Goal: Task Accomplishment & Management: Use online tool/utility

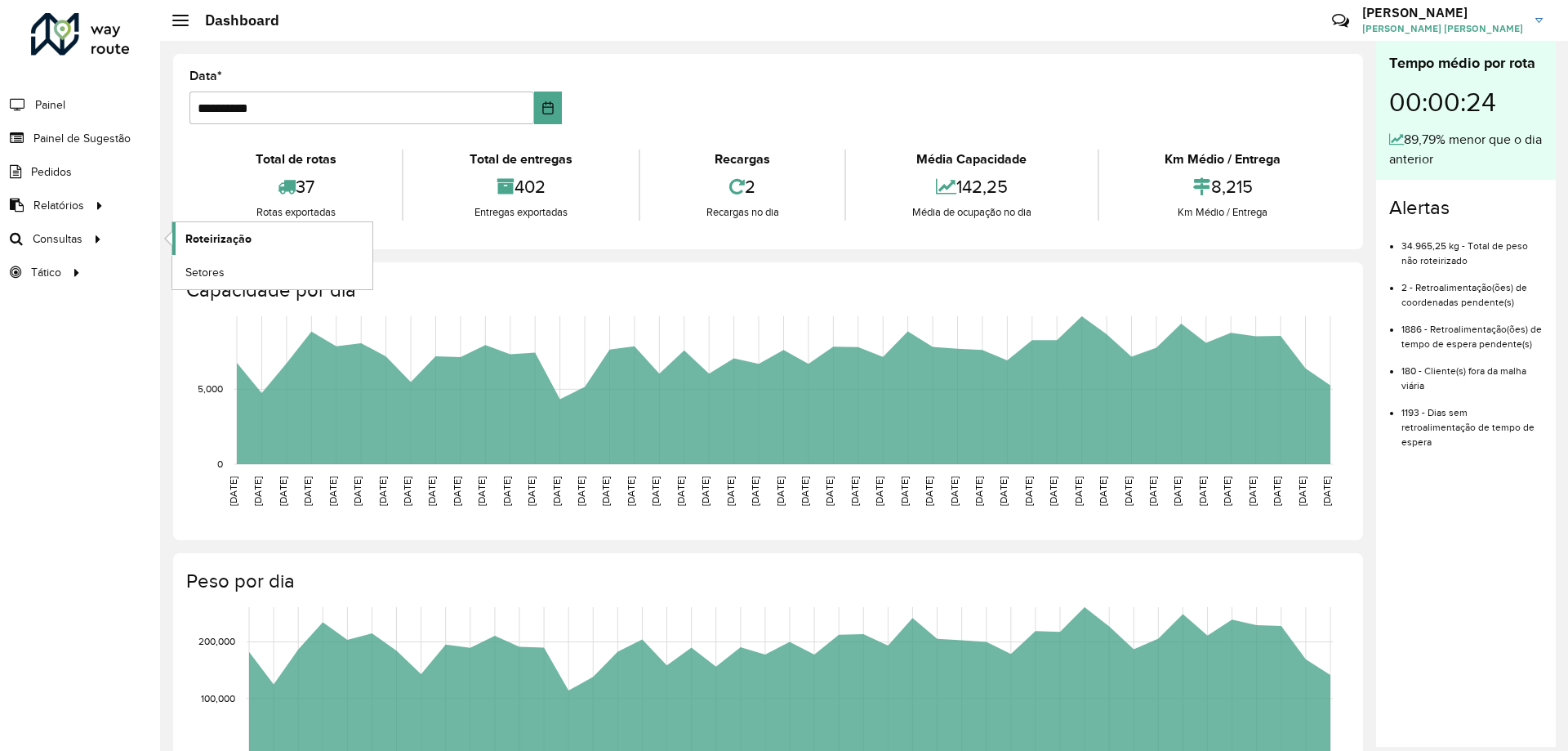
click at [189, 233] on span "Roteirização" at bounding box center [218, 239] width 66 height 17
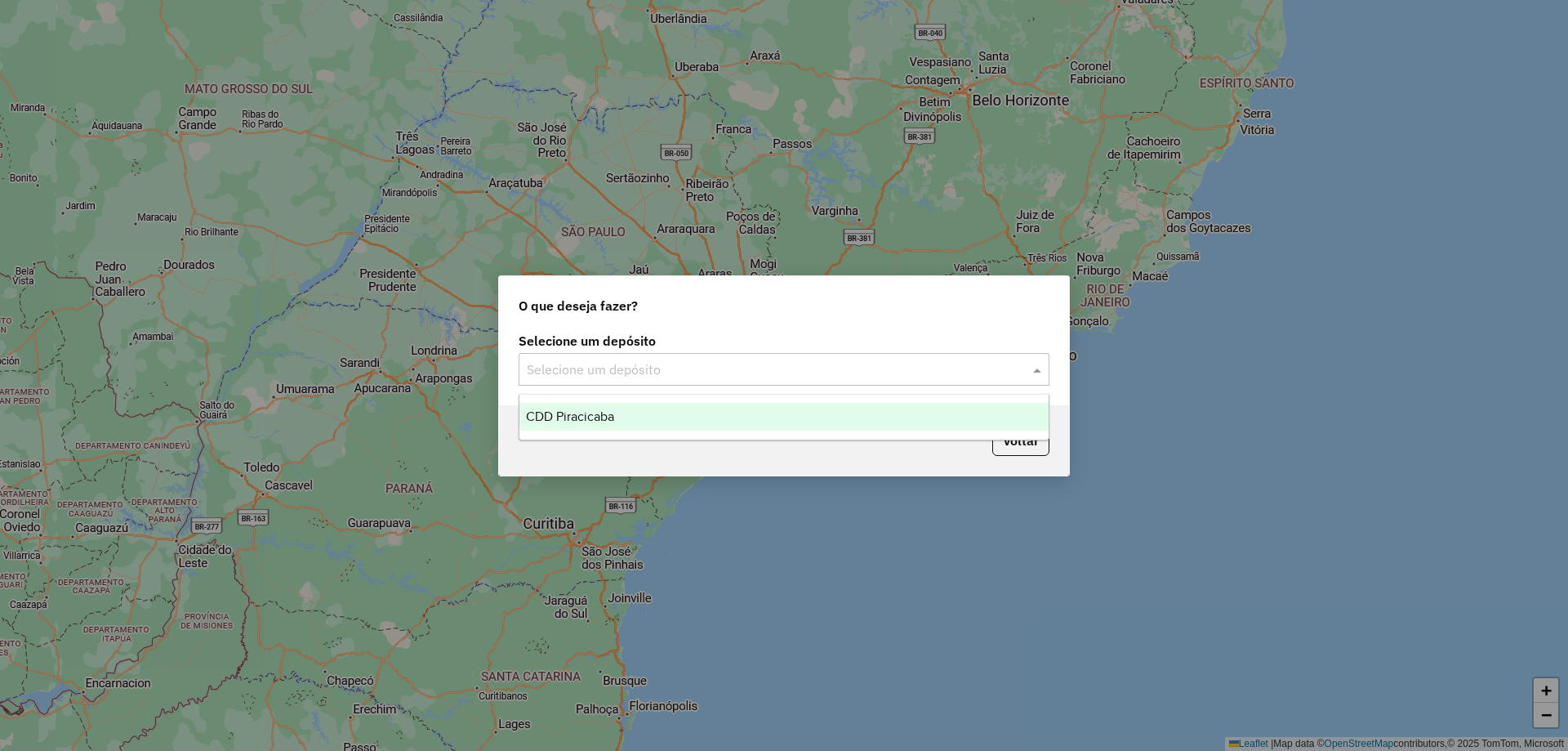
click at [633, 382] on div "Selecione um depósito" at bounding box center [784, 369] width 531 height 33
click at [569, 418] on span "CDD Piracicaba" at bounding box center [570, 416] width 88 height 14
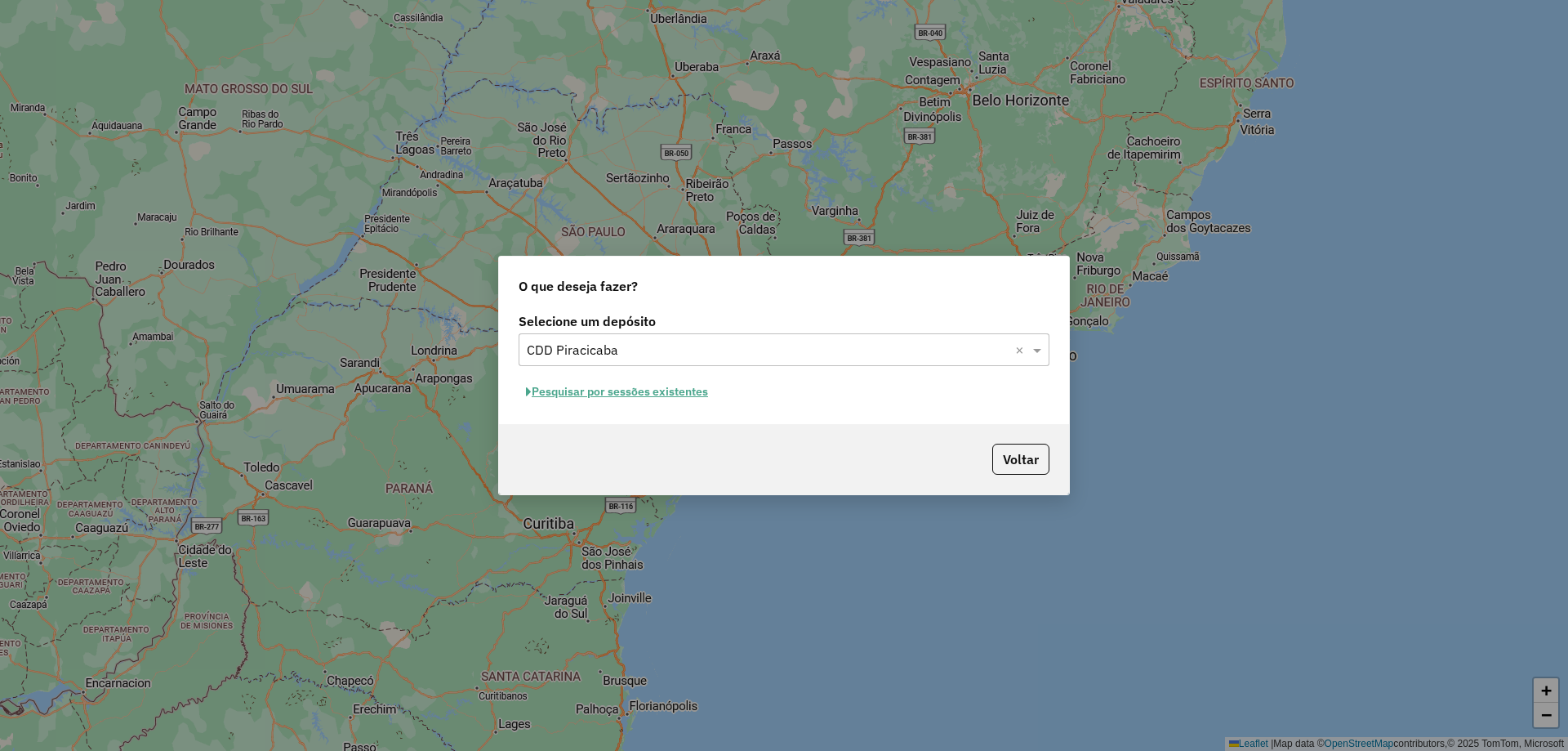
click at [571, 392] on button "Pesquisar por sessões existentes" at bounding box center [617, 392] width 196 height 26
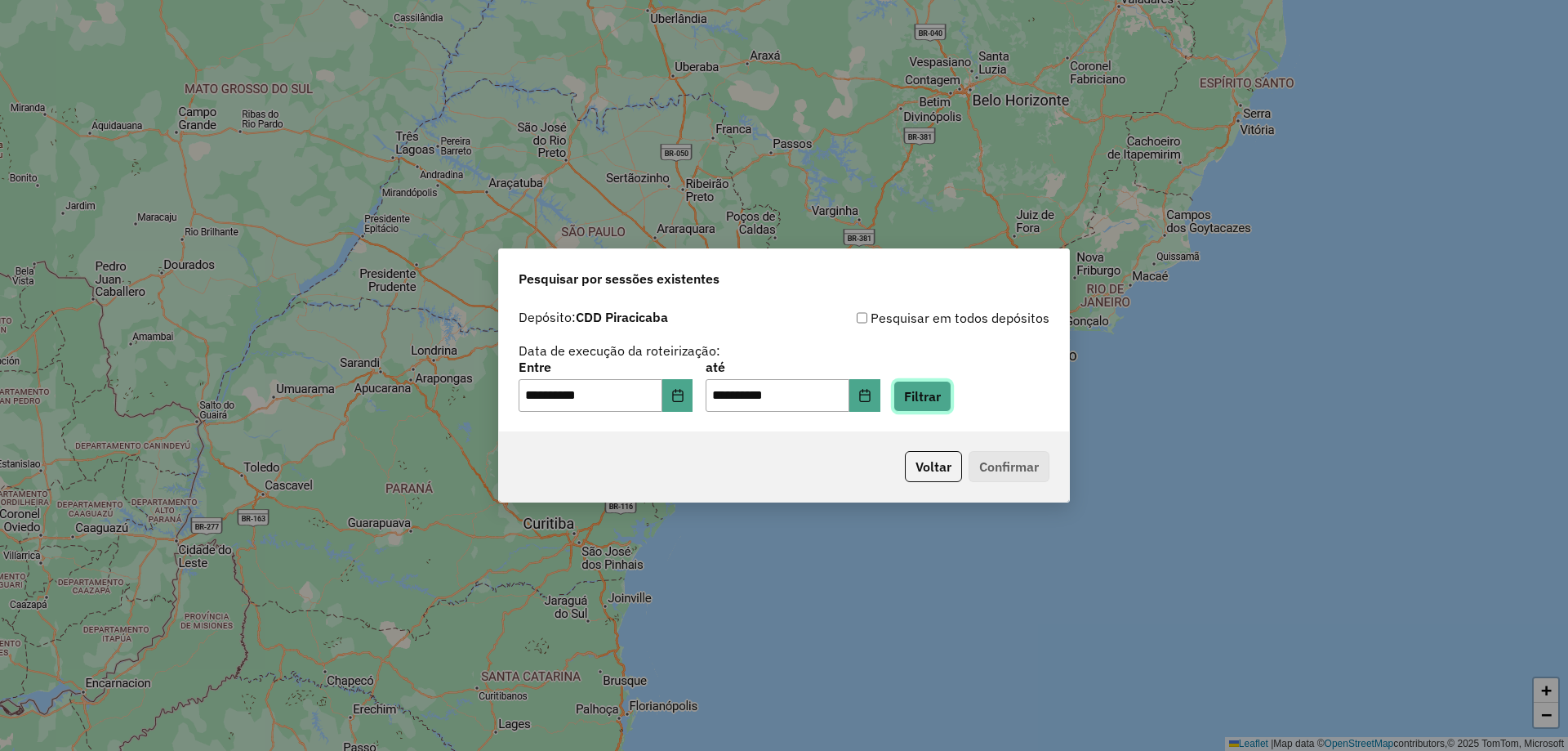
click at [951, 399] on button "Filtrar" at bounding box center [923, 397] width 58 height 31
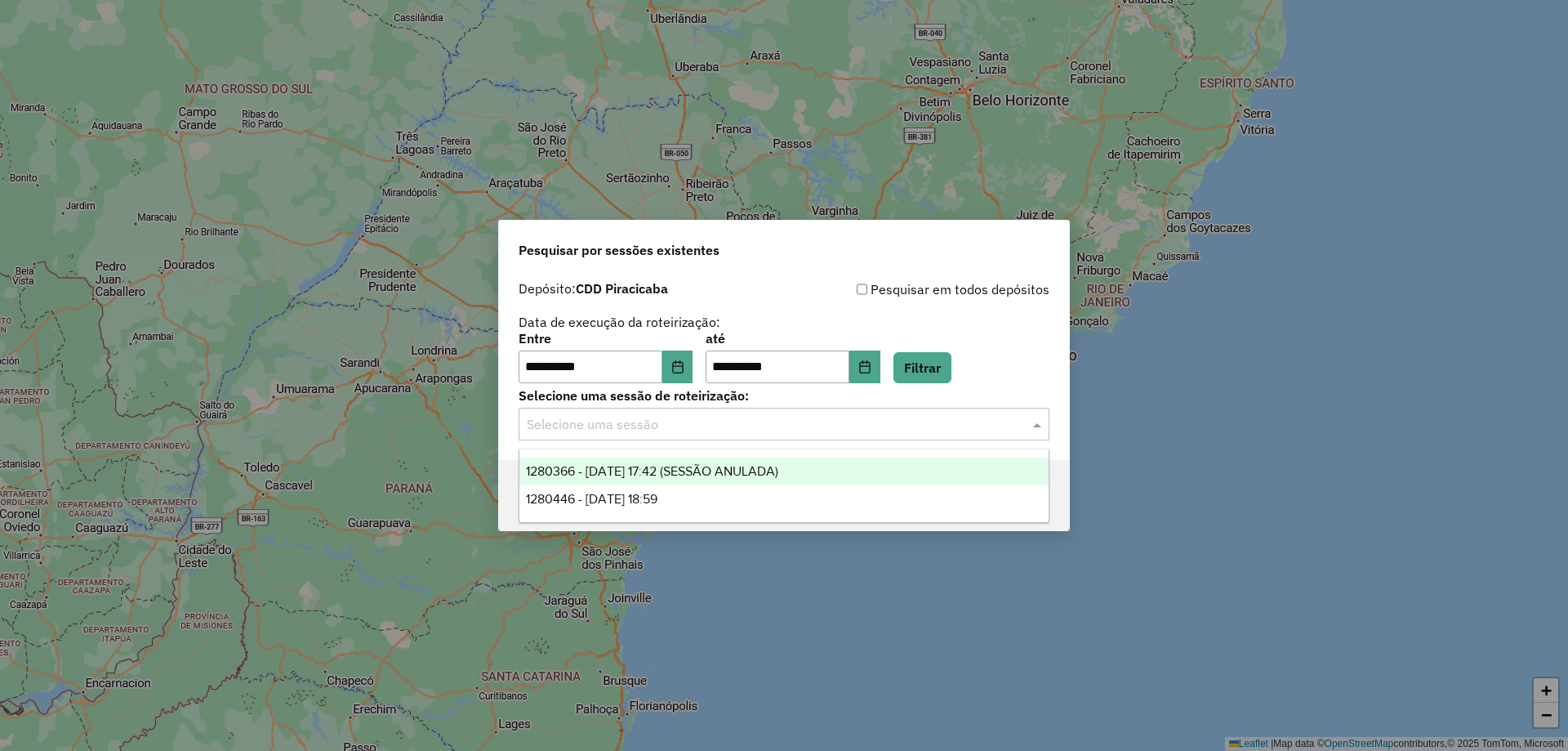
click at [691, 434] on div "Selecione uma sessão" at bounding box center [784, 424] width 531 height 33
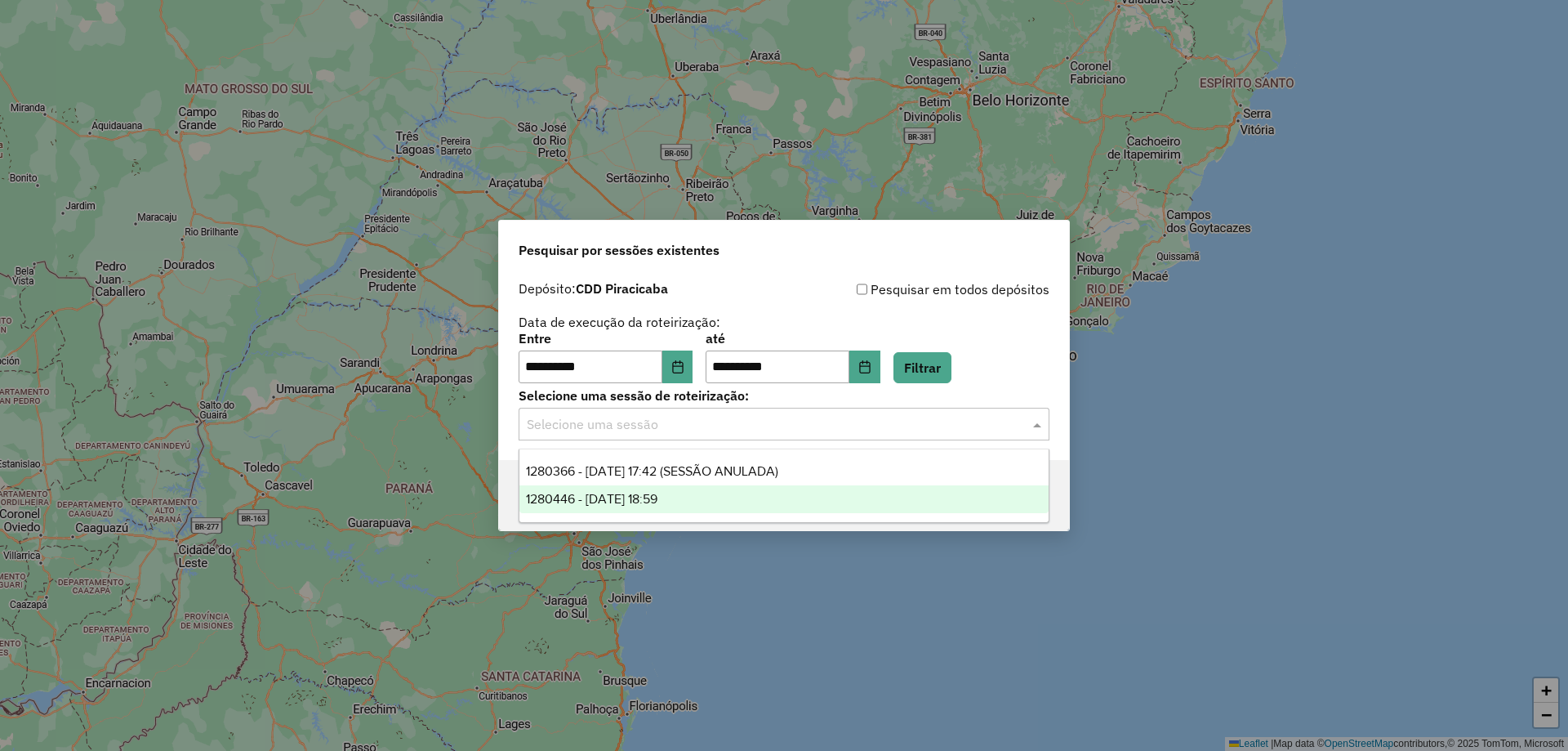
click at [658, 501] on span "1280446 - [DATE] 18:59" at bounding box center [591, 499] width 131 height 14
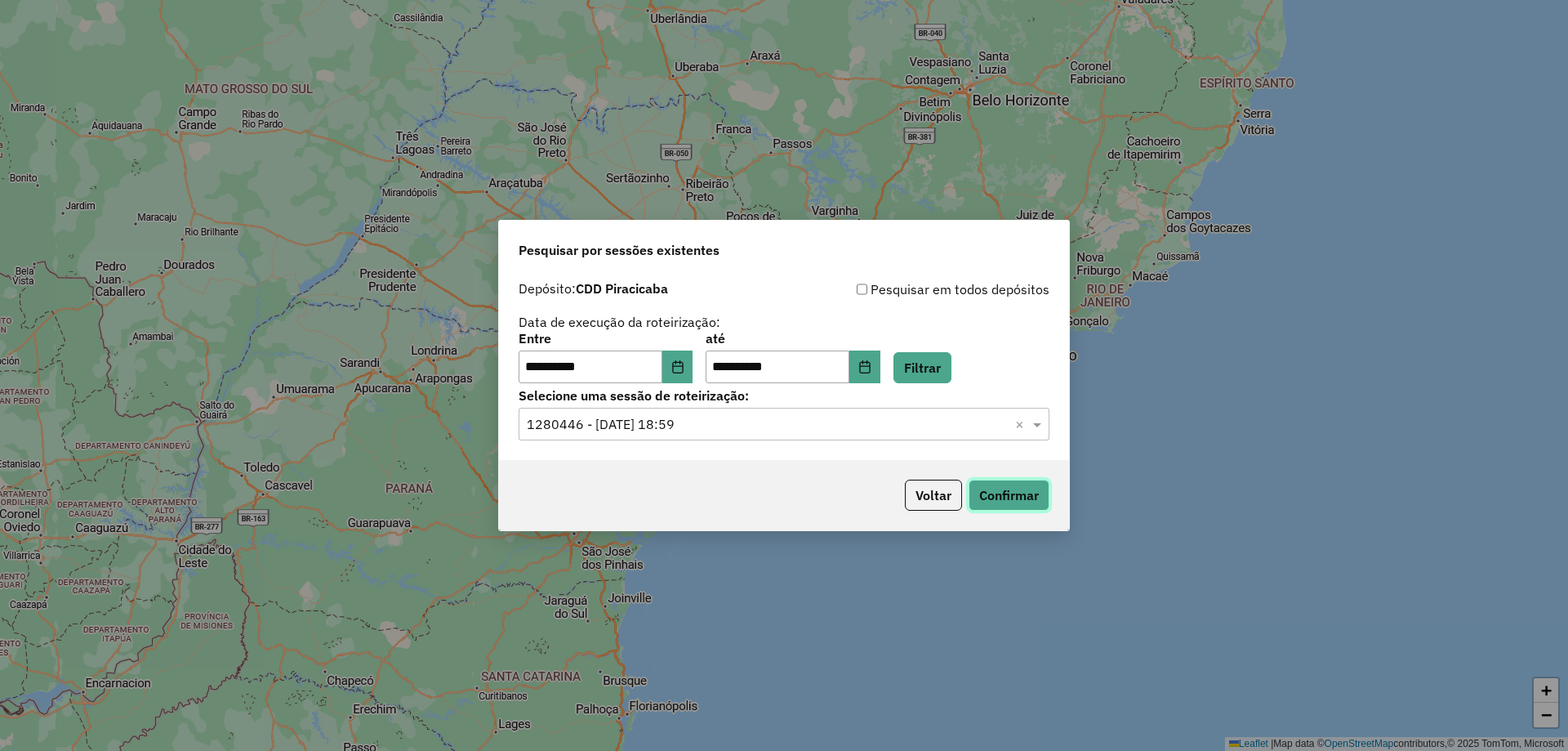
click at [1012, 500] on button "Confirmar" at bounding box center [1009, 495] width 81 height 31
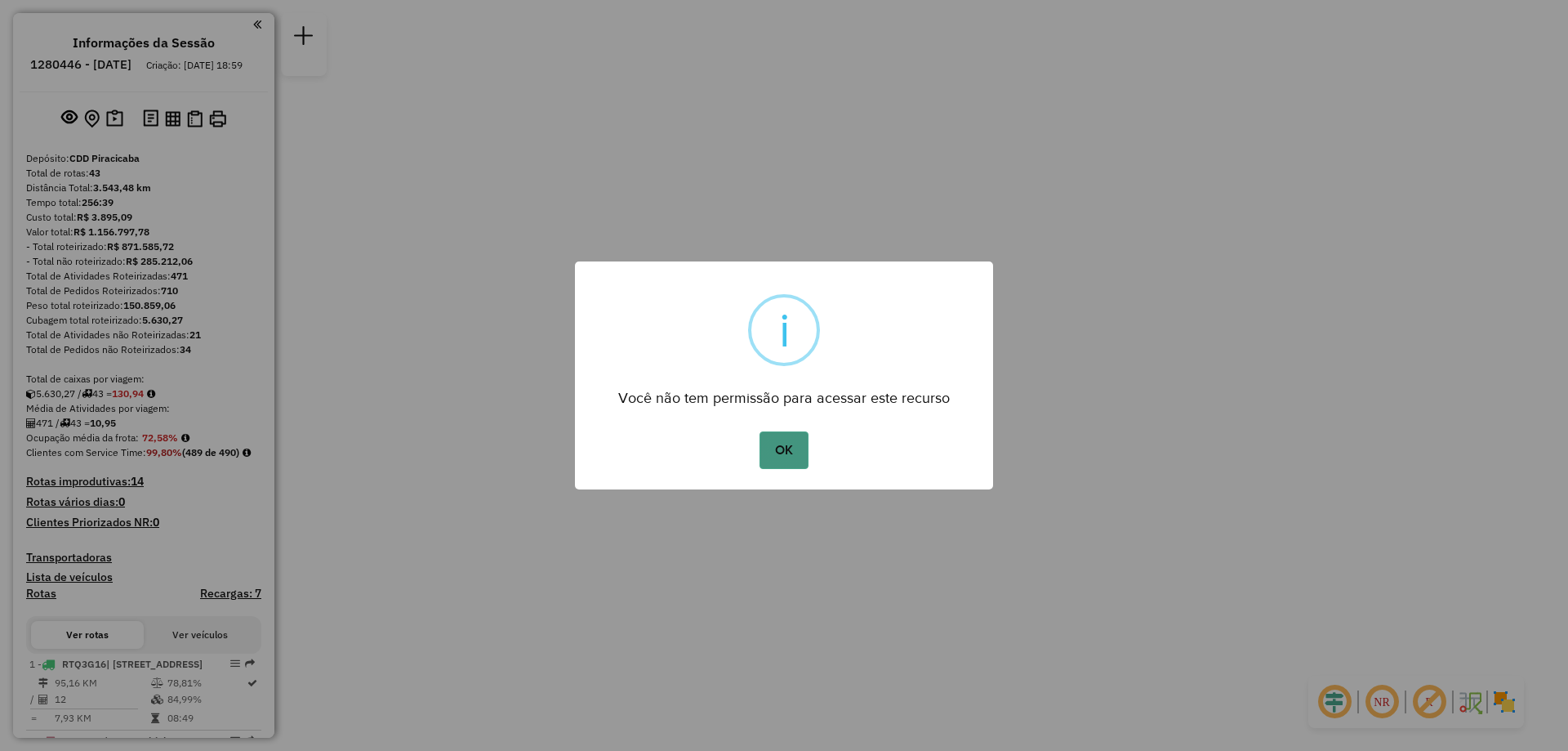
click at [782, 454] on button "OK" at bounding box center [784, 451] width 48 height 38
